Goal: Task Accomplishment & Management: Use online tool/utility

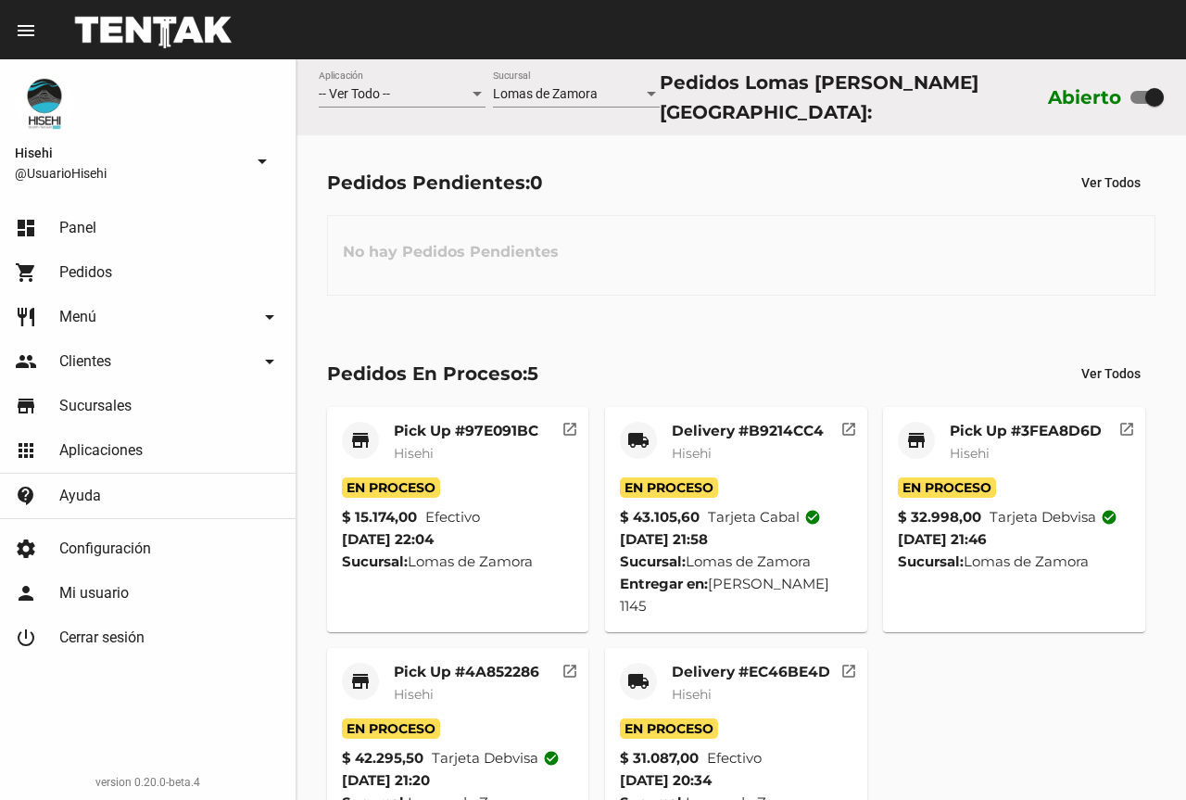
click at [500, 444] on mat-card-subtitle "Hisehi" at bounding box center [466, 453] width 145 height 19
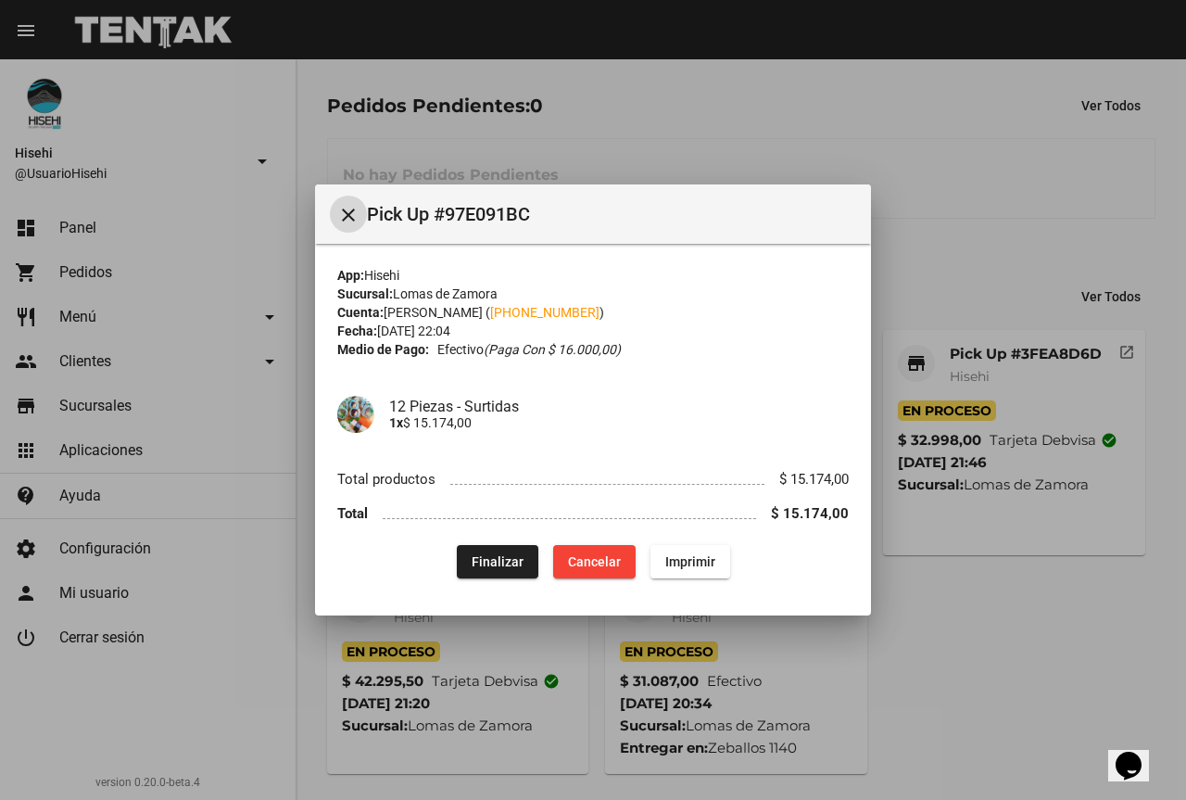
click at [479, 572] on button "Finalizar" at bounding box center [498, 561] width 82 height 33
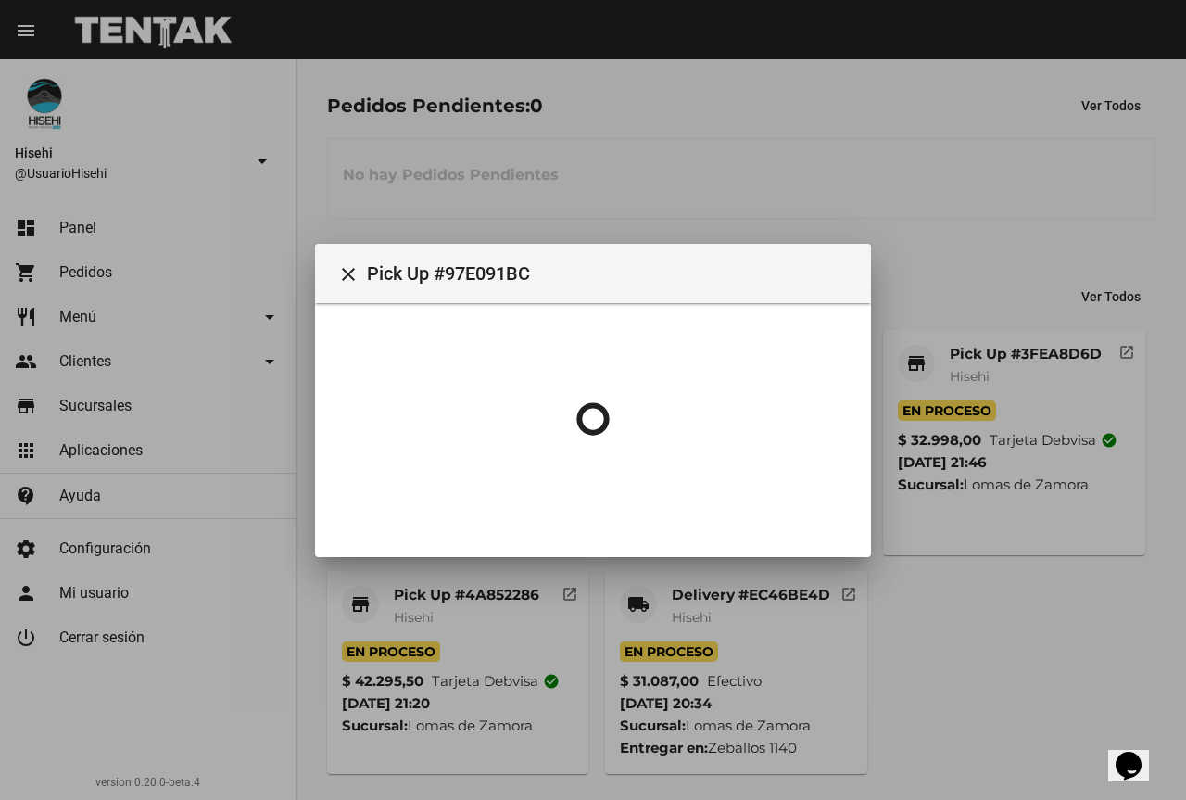
click at [873, 171] on div at bounding box center [593, 400] width 1186 height 800
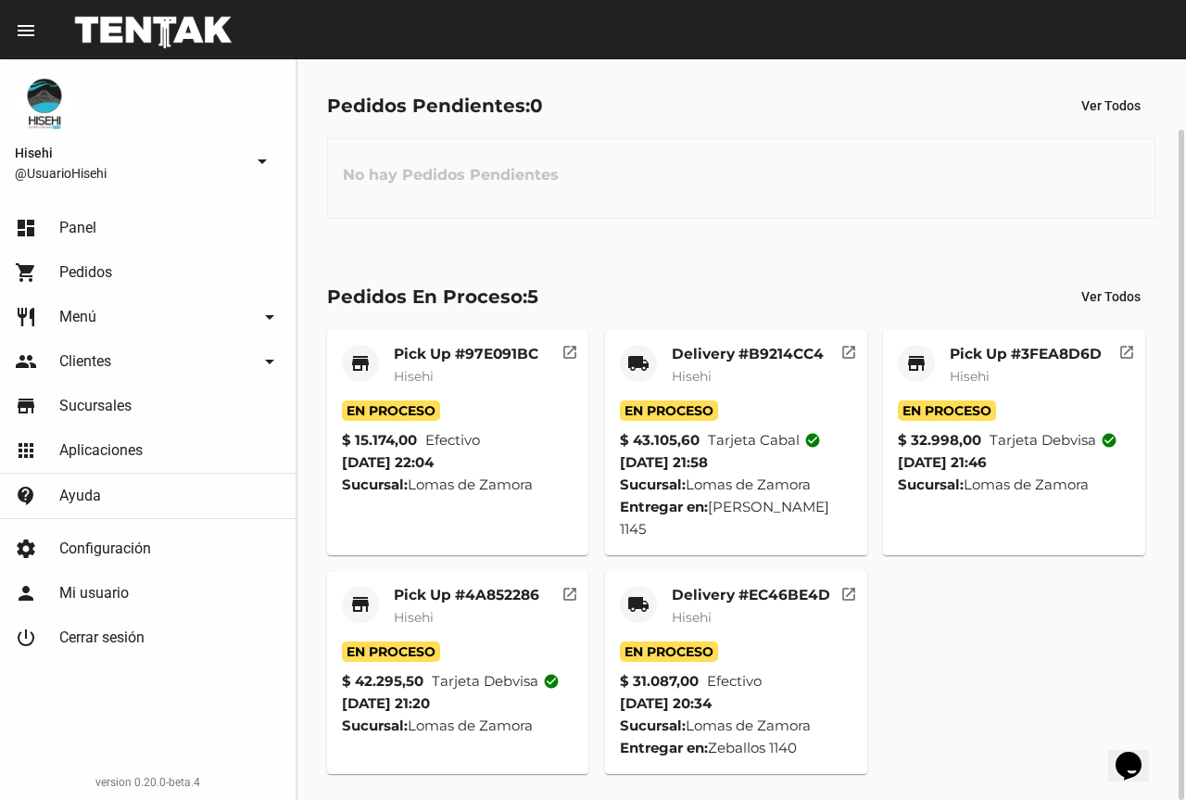
click at [753, 349] on mat-card-title "Delivery #B9214CC4" at bounding box center [748, 354] width 152 height 19
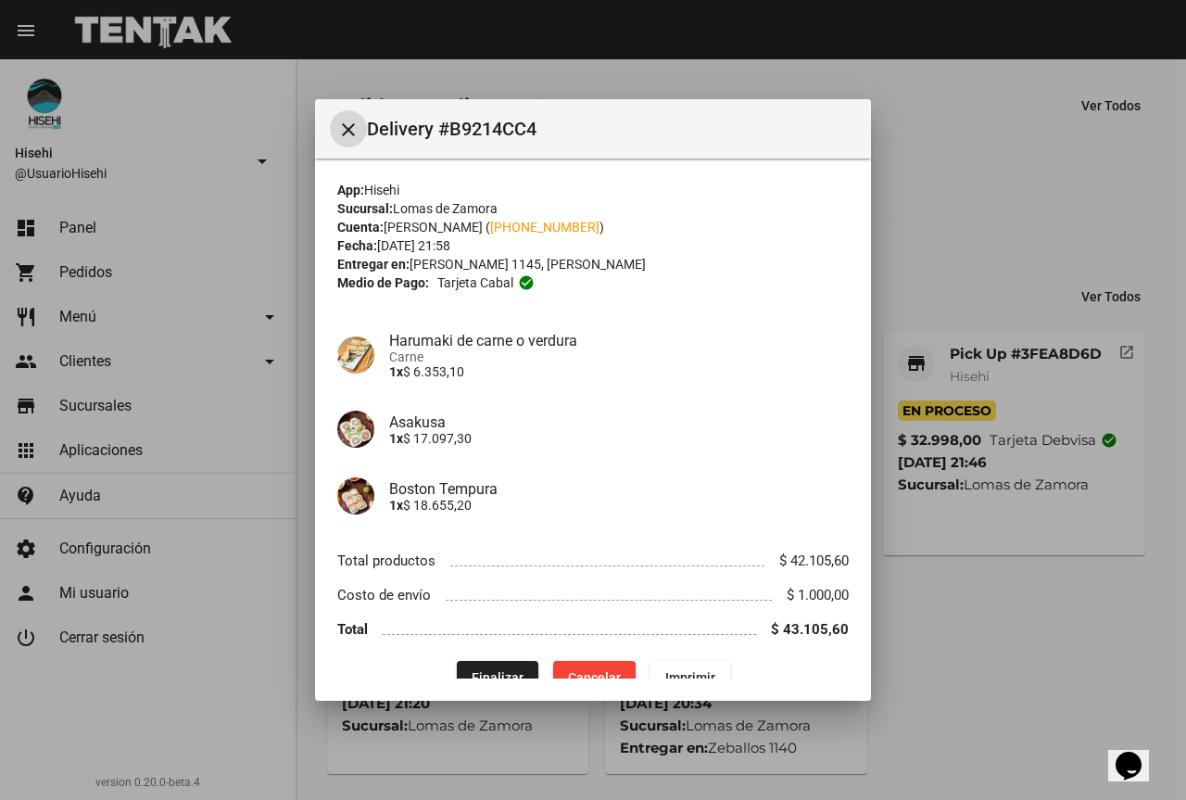
click at [487, 670] on span "Finalizar" at bounding box center [498, 677] width 52 height 15
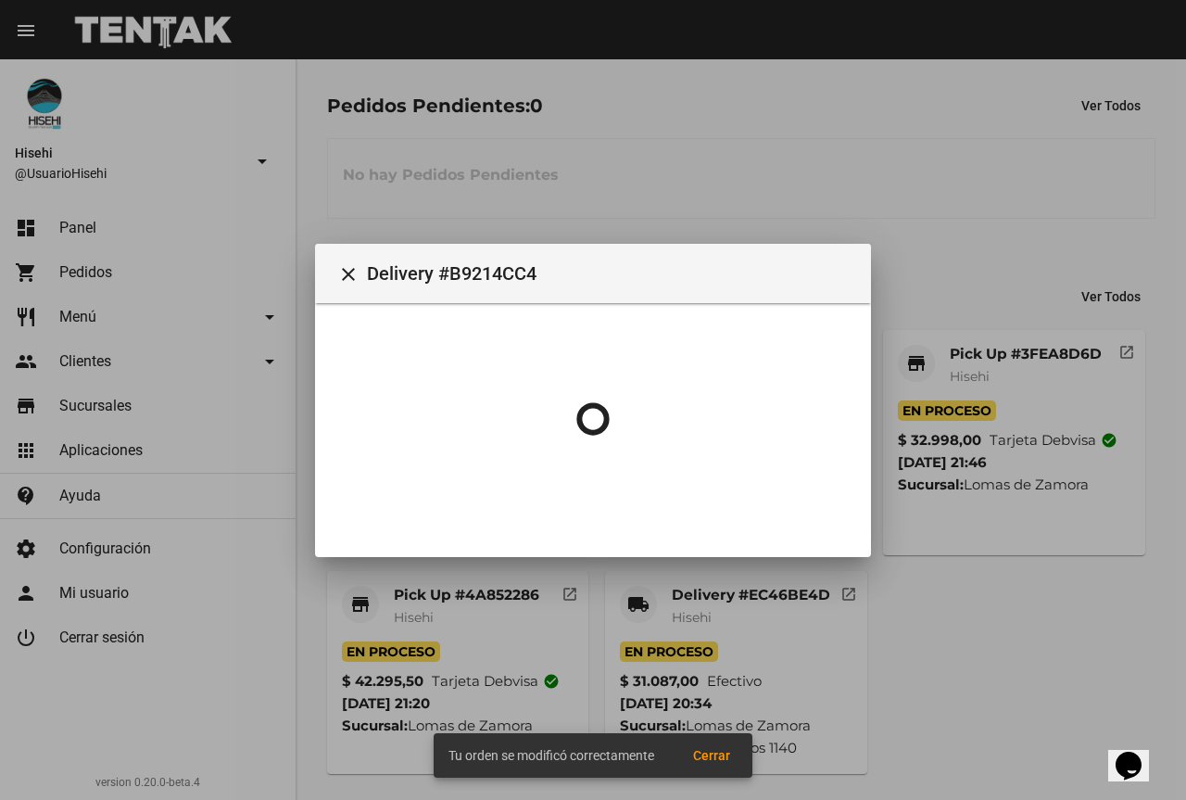
click at [964, 348] on div at bounding box center [593, 400] width 1186 height 800
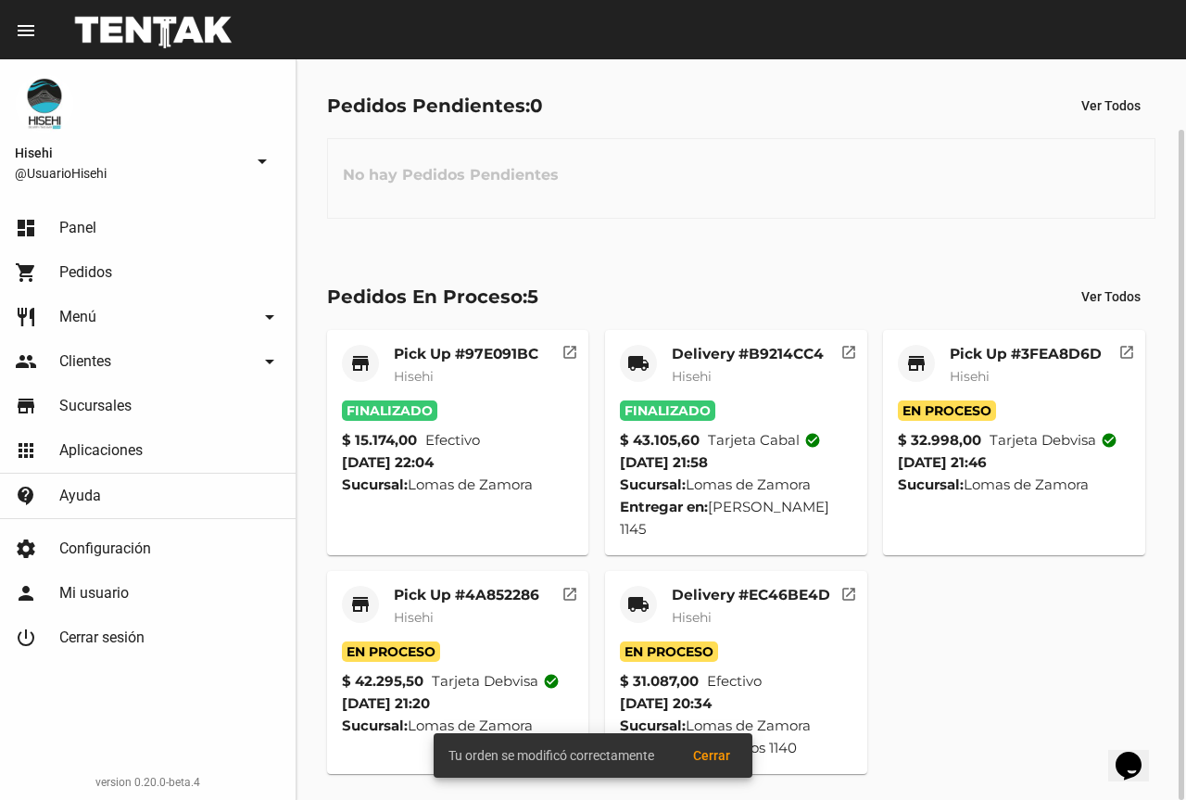
click at [955, 349] on mat-card-title "Pick Up #3FEA8D6D" at bounding box center [1026, 354] width 152 height 19
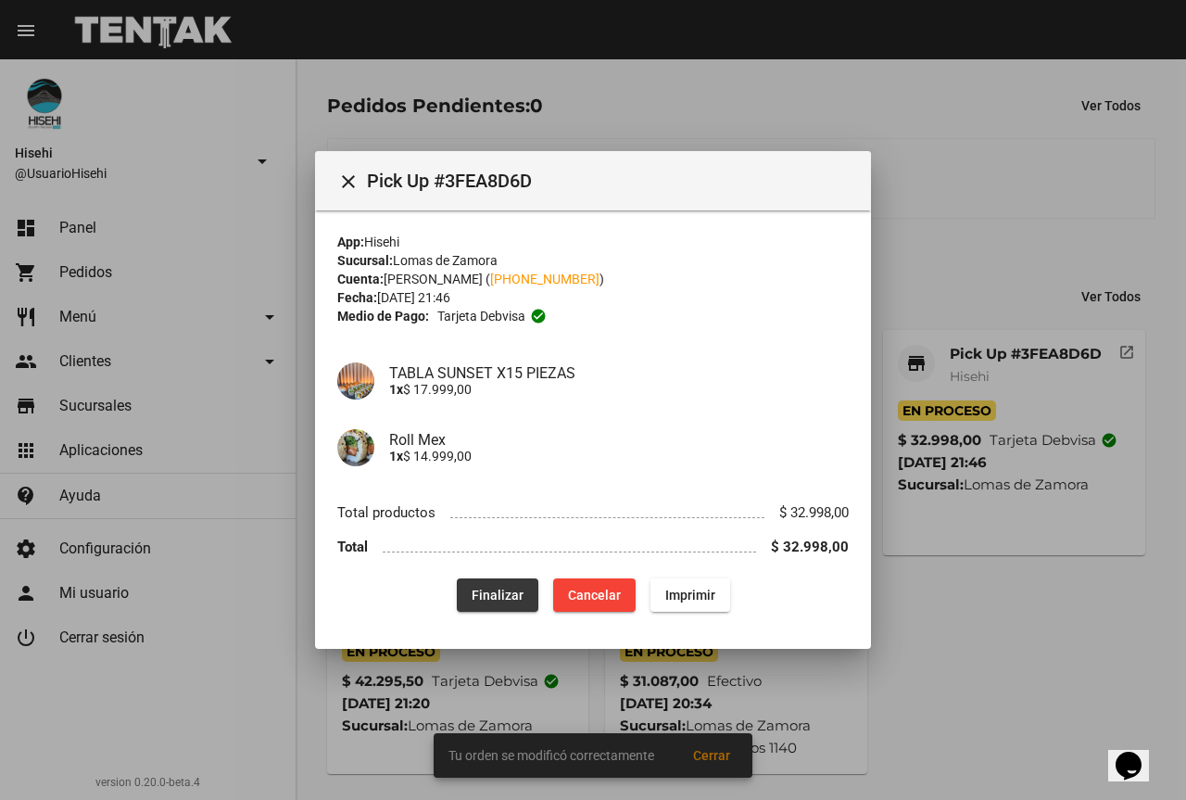
click at [519, 588] on span "Finalizar" at bounding box center [498, 595] width 52 height 15
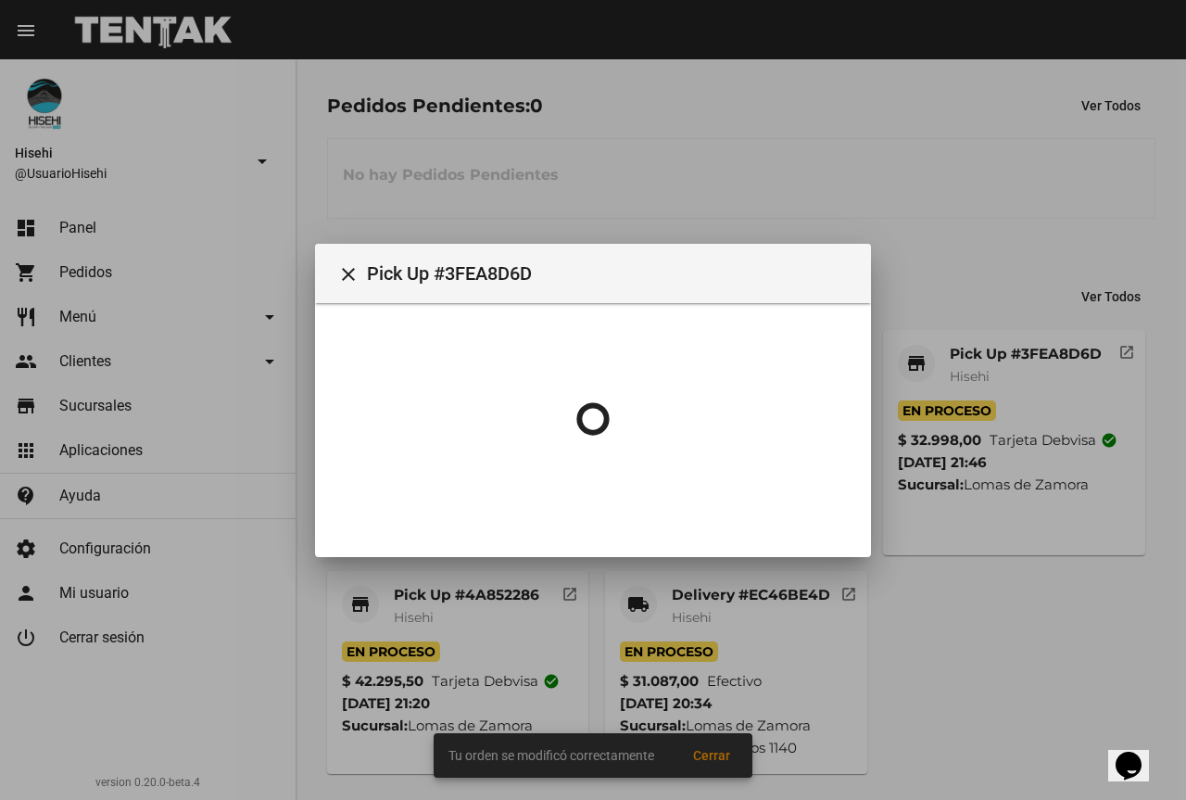
click at [965, 228] on div at bounding box center [593, 400] width 1186 height 800
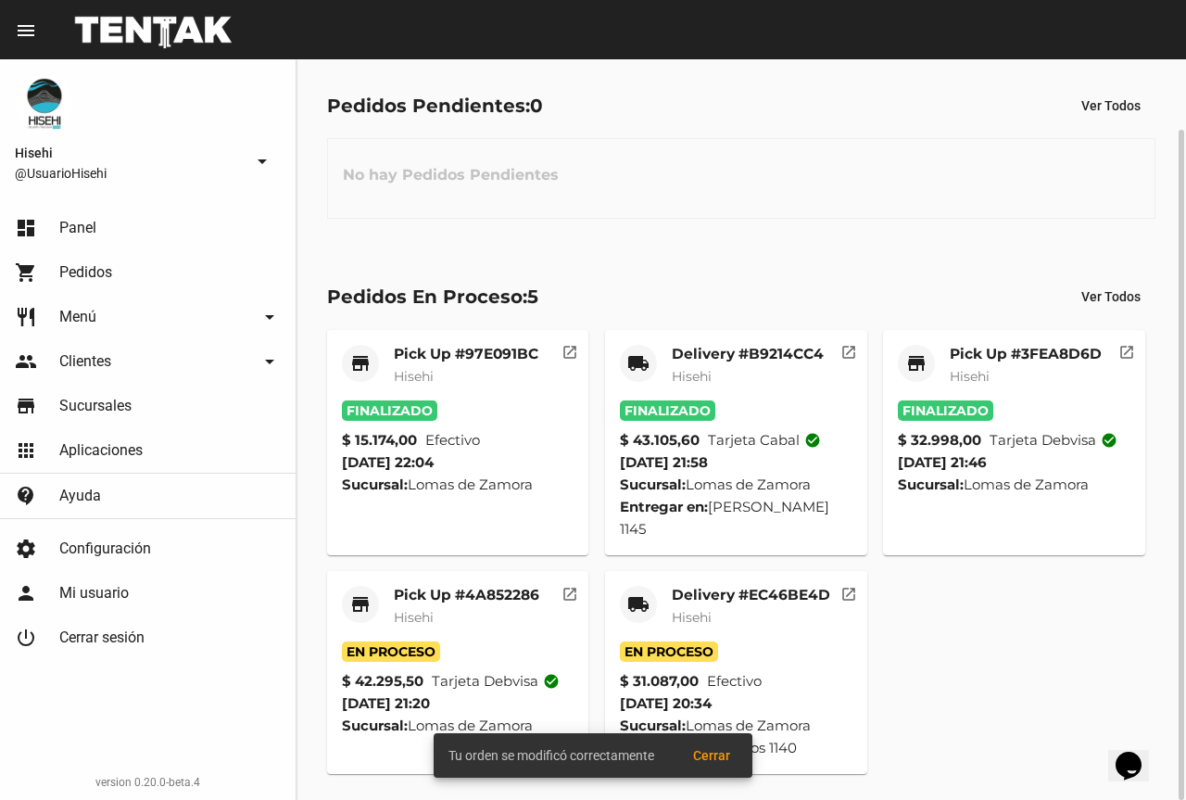
click at [469, 613] on mat-card-subtitle "Hisehi" at bounding box center [466, 617] width 145 height 19
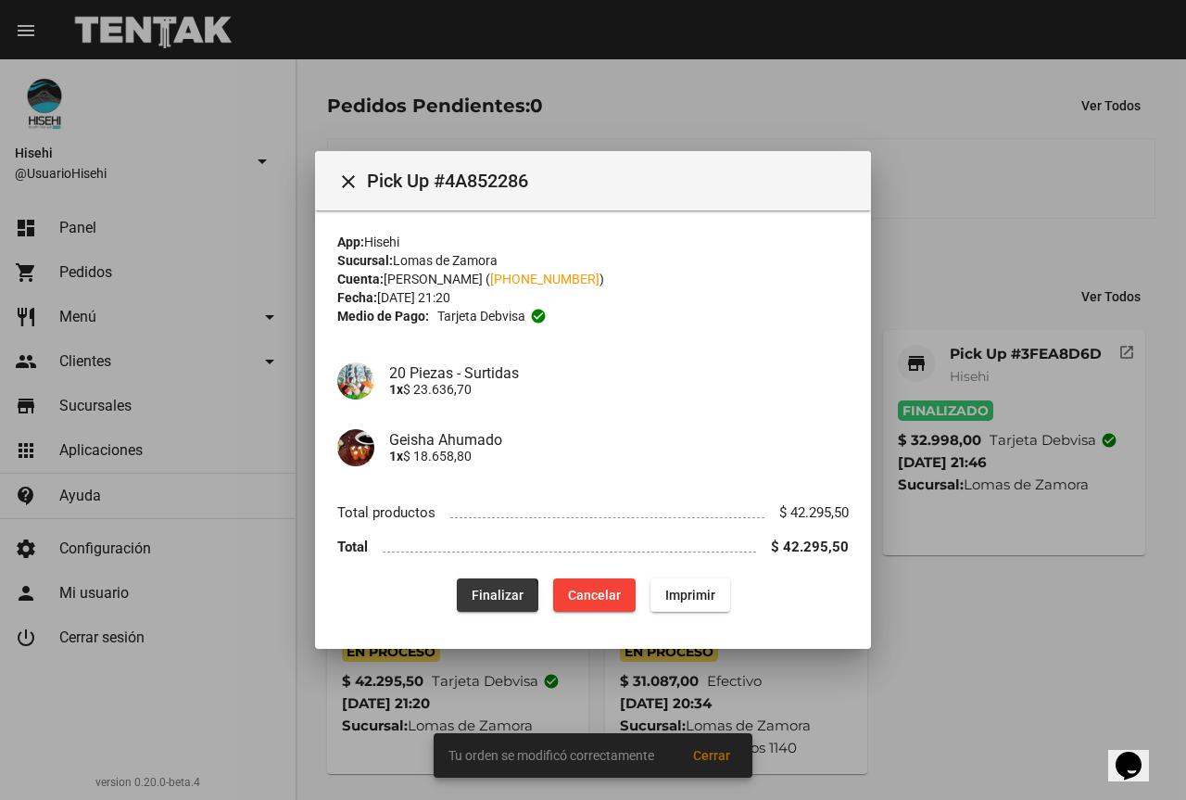
click at [474, 607] on button "Finalizar" at bounding box center [498, 594] width 82 height 33
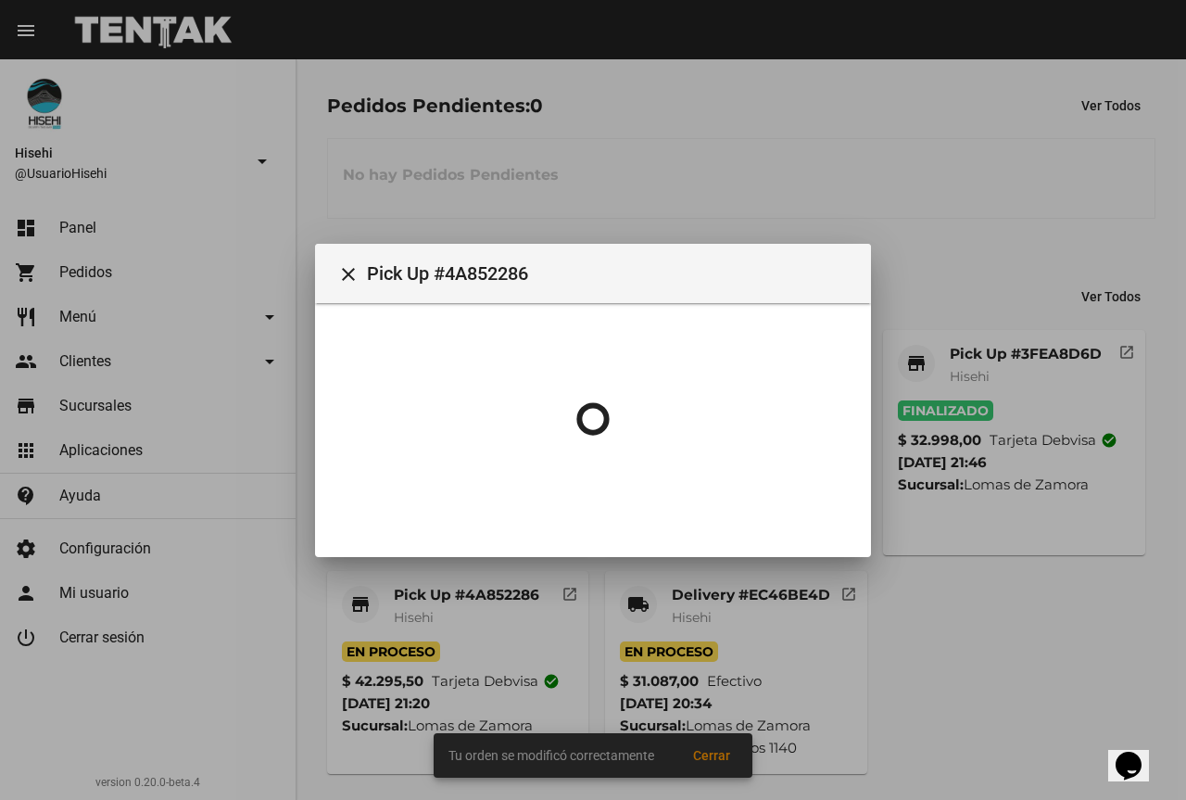
click at [1115, 221] on div at bounding box center [593, 400] width 1186 height 800
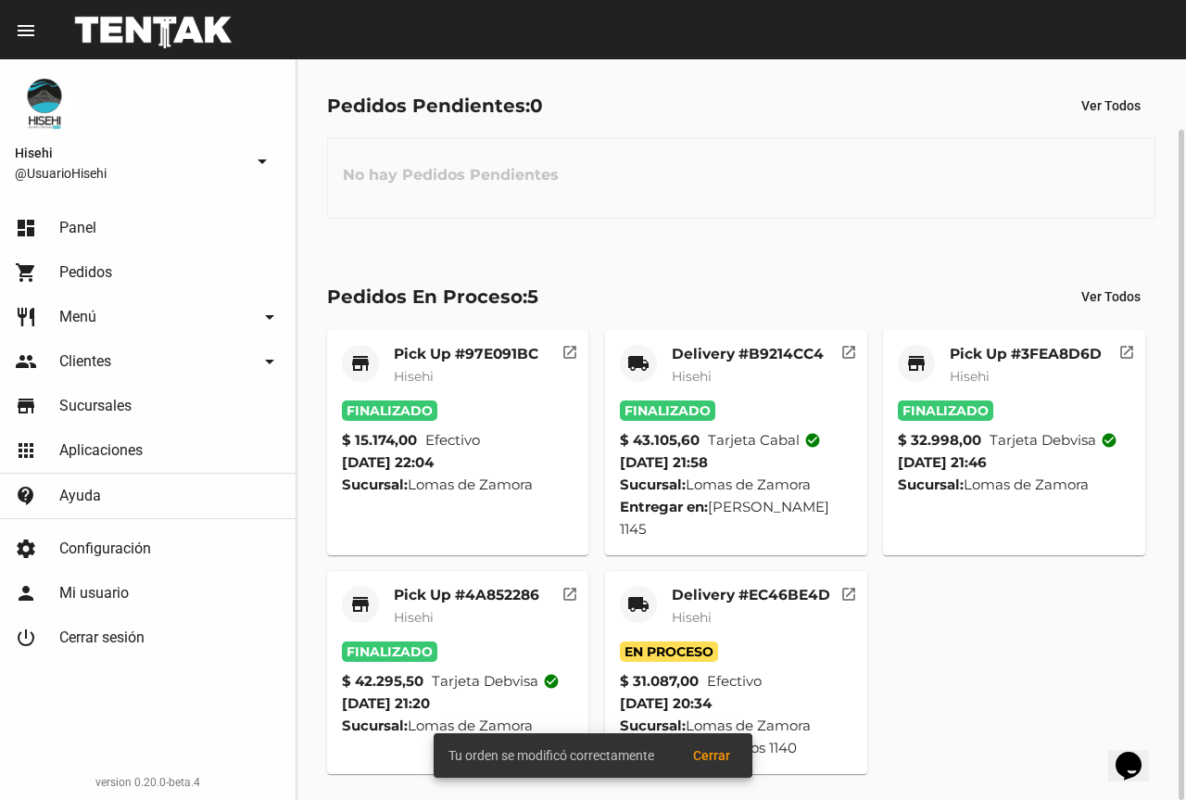
click at [723, 590] on mat-card-title "Delivery #EC46BE4D" at bounding box center [751, 595] width 158 height 19
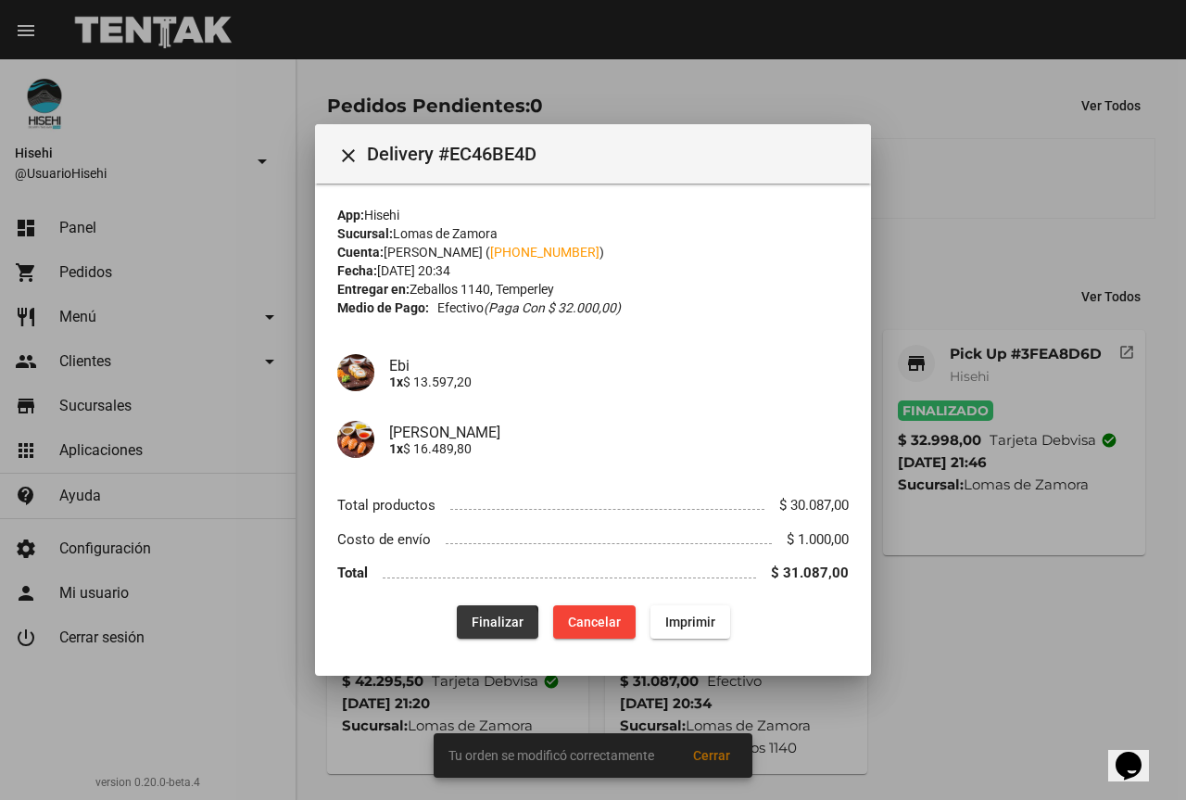
click at [478, 635] on button "Finalizar" at bounding box center [498, 621] width 82 height 33
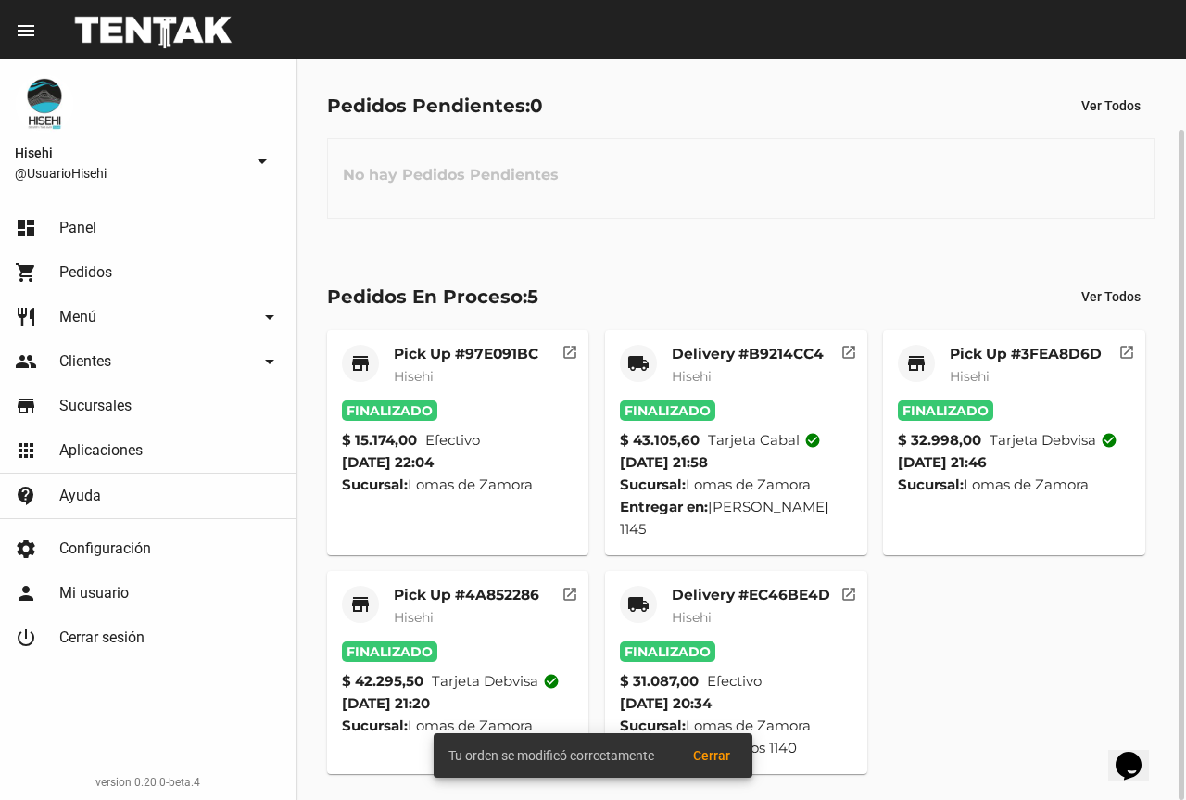
click at [962, 224] on div "Pedidos Pendientes: 0 Ver Todos No hay Pedidos Pendientes" at bounding box center [742, 153] width 890 height 191
